Goal: Navigation & Orientation: Find specific page/section

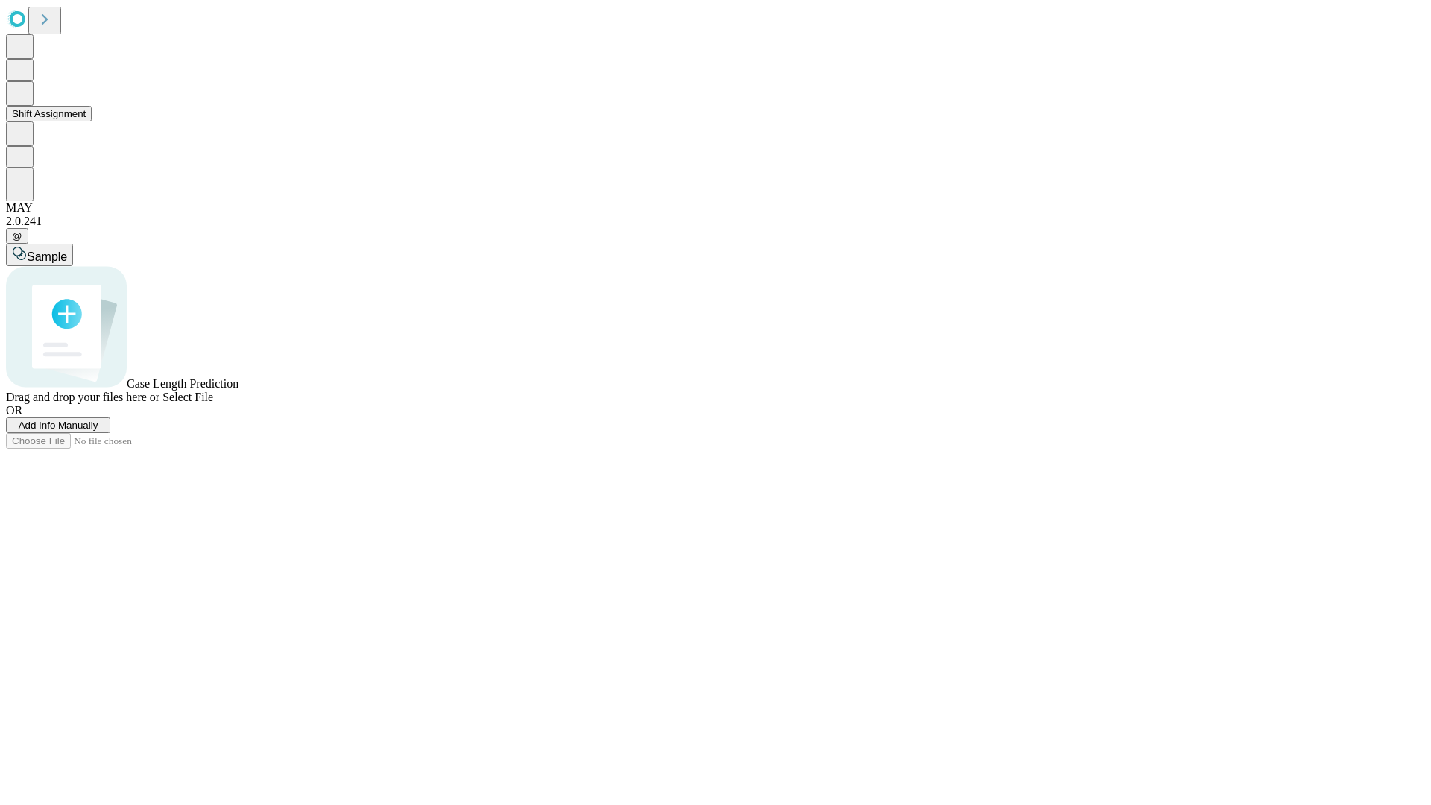
click at [92, 122] on button "Shift Assignment" at bounding box center [49, 114] width 86 height 16
